Goal: Check status

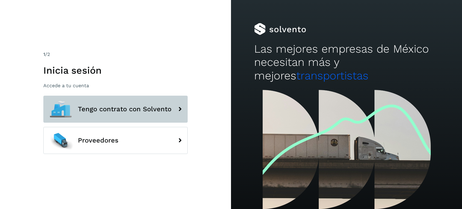
click at [159, 106] on span "Tengo contrato con Solvento" at bounding box center [125, 109] width 94 height 7
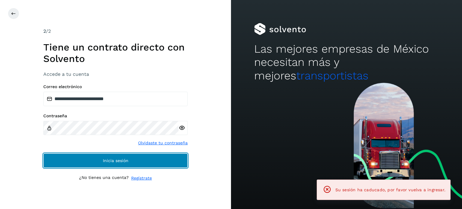
click at [137, 157] on button "Inicia sesión" at bounding box center [115, 160] width 144 height 14
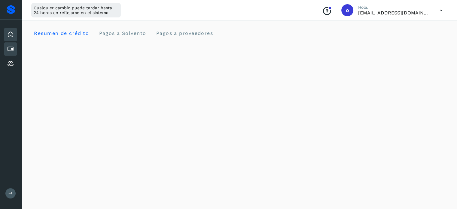
click at [7, 50] on icon at bounding box center [10, 48] width 7 height 7
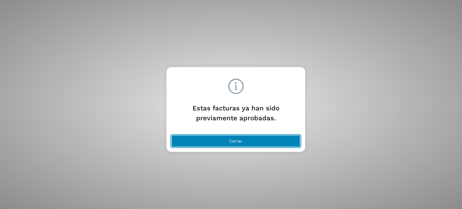
click at [242, 145] on button "Cerrar" at bounding box center [235, 141] width 129 height 12
